Goal: Information Seeking & Learning: Check status

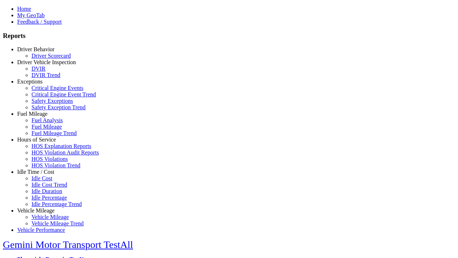
click at [41, 207] on link "Vehicle Mileage" at bounding box center [35, 210] width 37 height 6
click at [47, 220] on link "Vehicle Mileage Trend" at bounding box center [57, 223] width 52 height 6
select select "**********"
type input "**********"
